Goal: Book appointment/travel/reservation

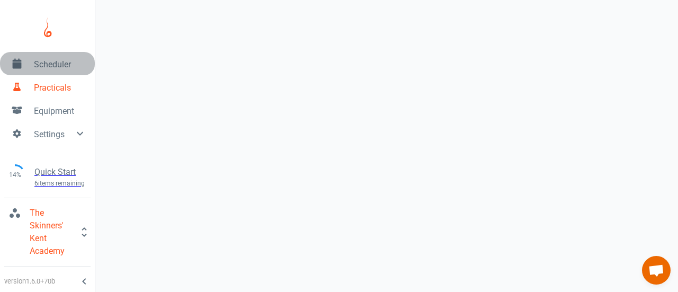
click at [35, 62] on span "Scheduler" at bounding box center [60, 64] width 52 height 13
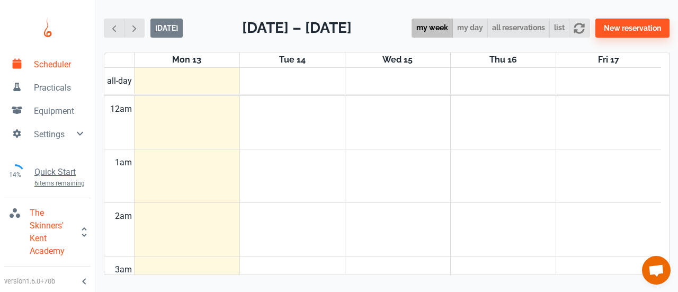
scroll to position [427, 0]
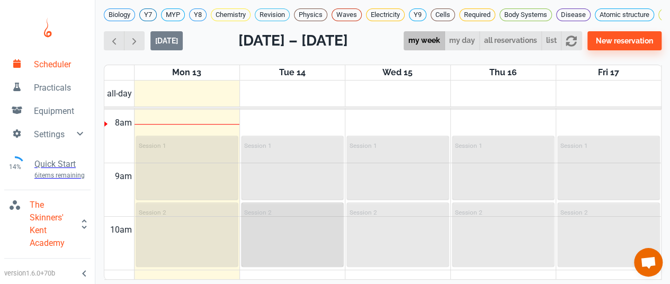
click at [319, 239] on div "Session 2" at bounding box center [292, 234] width 101 height 62
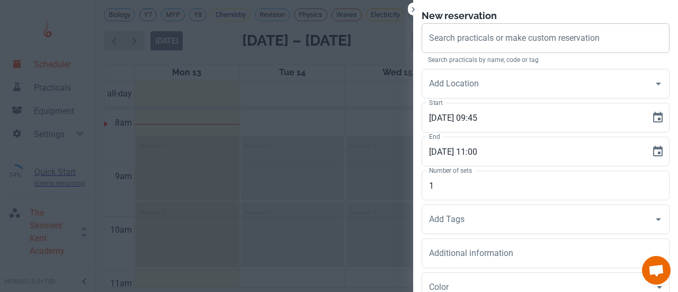
click at [469, 38] on div "Search practicals or make custom reservation Search practicals or make custom r…" at bounding box center [545, 38] width 248 height 30
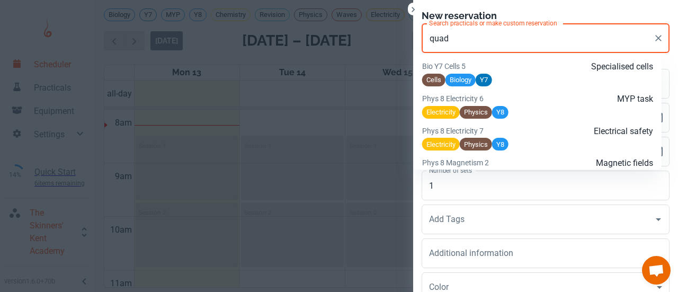
scroll to position [331, 0]
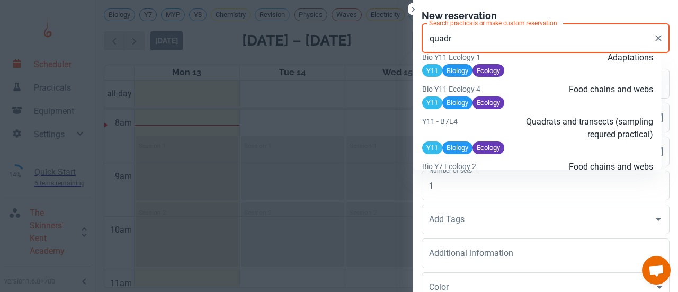
click at [539, 141] on p "Quadrats and transects (sampling requred practical)" at bounding box center [576, 127] width 154 height 25
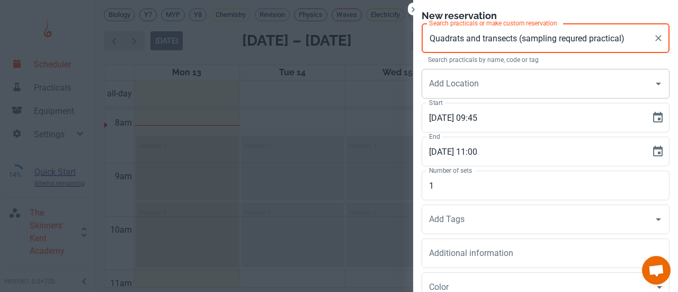
type input "Quadrats and transects (sampling requred practical)"
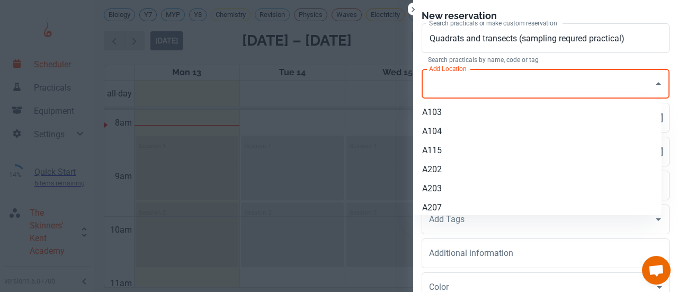
click at [538, 82] on input "Add Location" at bounding box center [537, 84] width 222 height 20
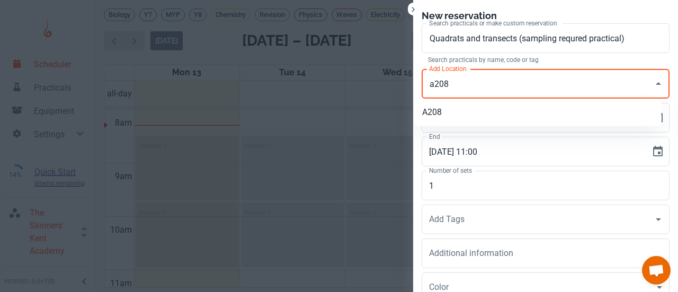
click at [524, 115] on li "A208" at bounding box center [538, 112] width 248 height 19
type input "A208"
click at [475, 218] on input "Add Tags" at bounding box center [537, 219] width 222 height 20
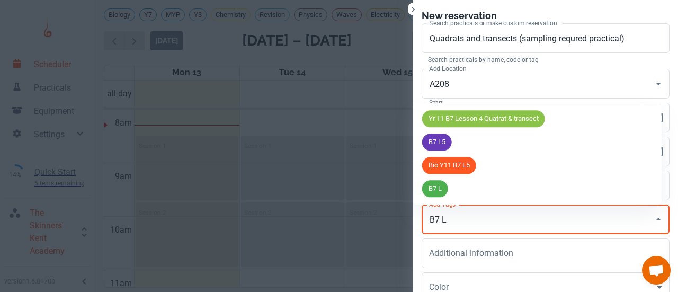
type input "B7 L4"
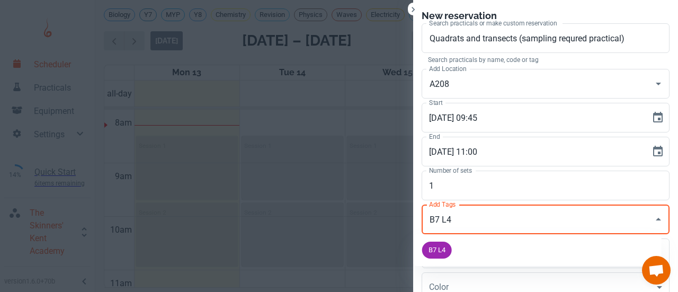
click at [431, 245] on span "B7 L4" at bounding box center [437, 250] width 30 height 11
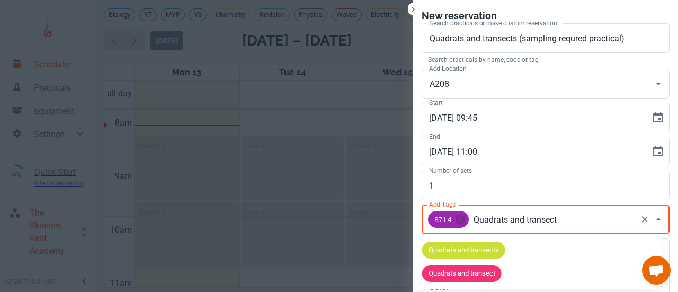
type input "Quadrats and transects"
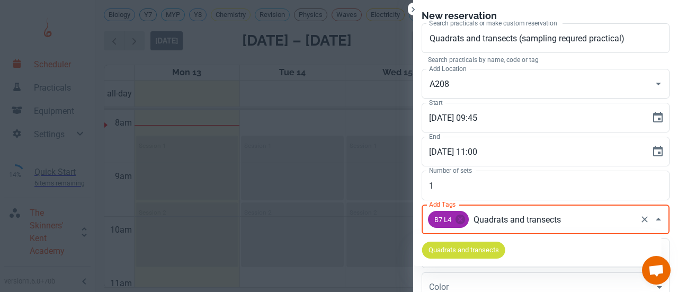
click at [455, 250] on span "Quadrats and transects" at bounding box center [463, 250] width 83 height 11
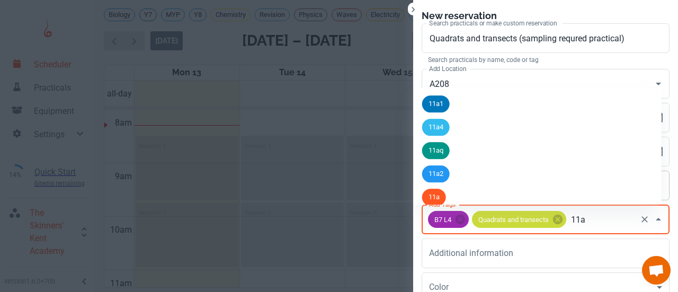
type input "11a2"
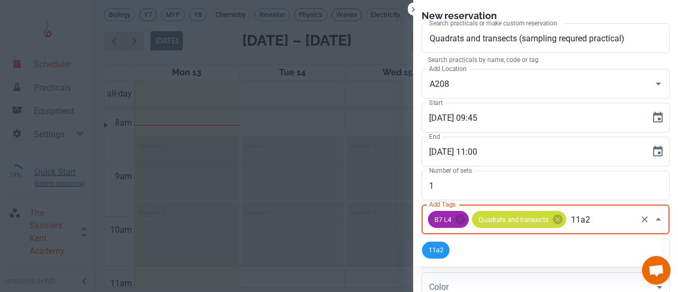
click at [445, 252] on span "11a2" at bounding box center [436, 250] width 28 height 11
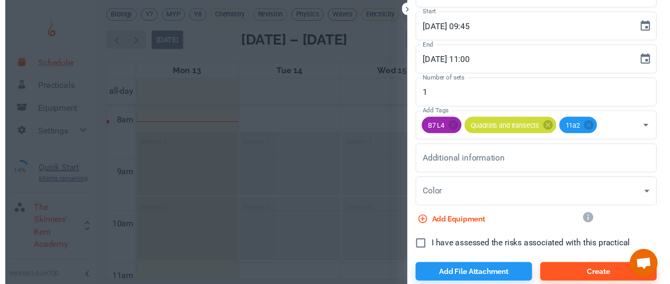
scroll to position [93, 0]
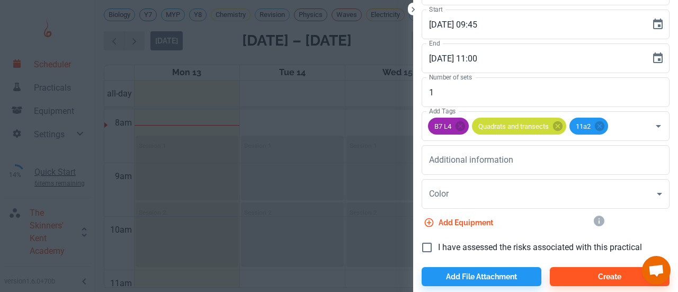
click at [420, 244] on input "I have assessed the risks associated with this practical" at bounding box center [427, 247] width 22 height 22
checkbox input "true"
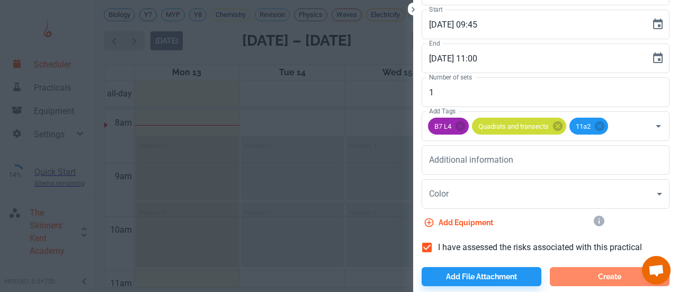
click at [579, 283] on button "Create" at bounding box center [610, 276] width 120 height 19
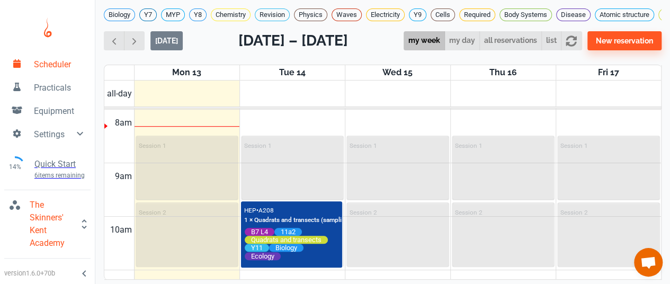
click at [463, 76] on div "Thu 16" at bounding box center [503, 72] width 105 height 15
